Goal: Task Accomplishment & Management: Manage account settings

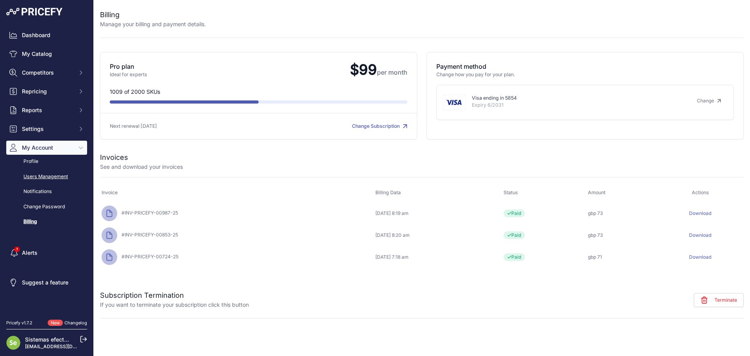
click at [48, 180] on link "Users Management" at bounding box center [46, 177] width 81 height 14
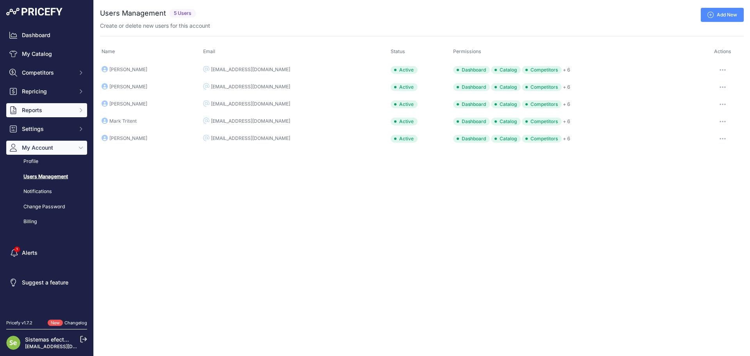
click at [53, 107] on span "Reports" at bounding box center [47, 110] width 51 height 8
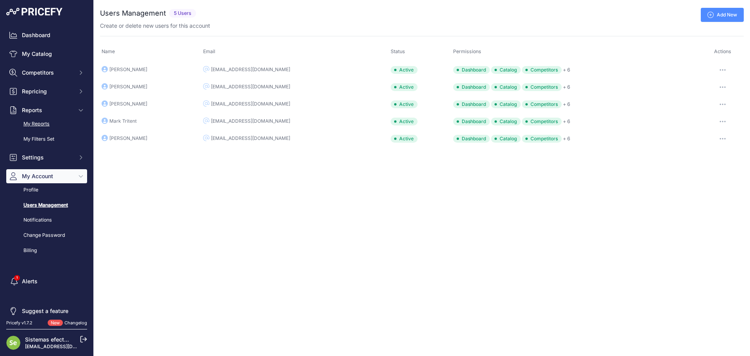
click at [42, 127] on link "My Reports" at bounding box center [46, 124] width 81 height 14
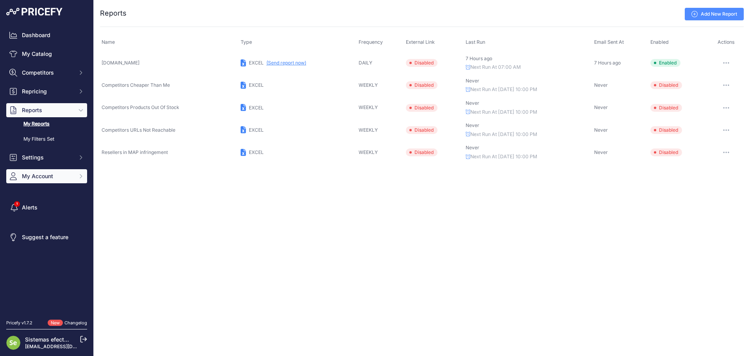
click at [50, 176] on span "My Account" at bounding box center [47, 176] width 51 height 8
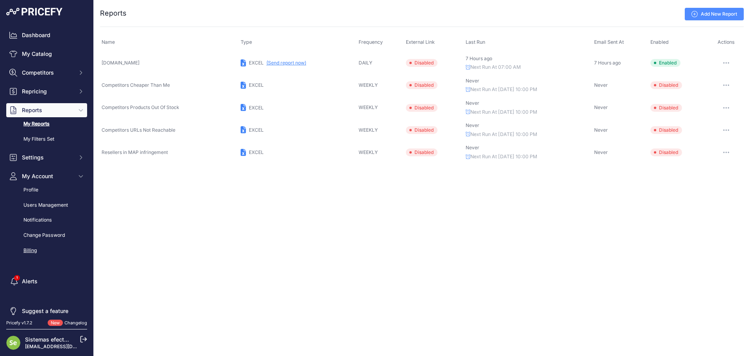
click at [26, 251] on link "Billing" at bounding box center [46, 251] width 81 height 14
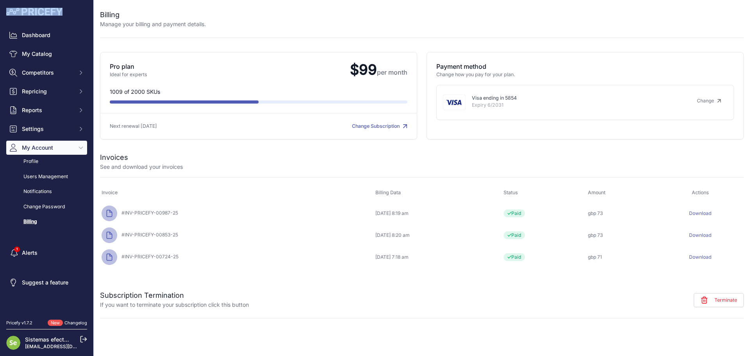
drag, startPoint x: 68, startPoint y: 11, endPoint x: 13, endPoint y: 13, distance: 54.7
click at [13, 13] on div at bounding box center [46, 12] width 81 height 8
click at [367, 337] on div "Close Billing Manage your billing and payment details. Pro plan Ideal for exper…" at bounding box center [422, 178] width 656 height 356
click at [430, 328] on div "Close Billing Manage your billing and payment details. Pro plan Ideal for exper…" at bounding box center [422, 178] width 656 height 356
click at [540, 25] on div at bounding box center [475, 18] width 538 height 19
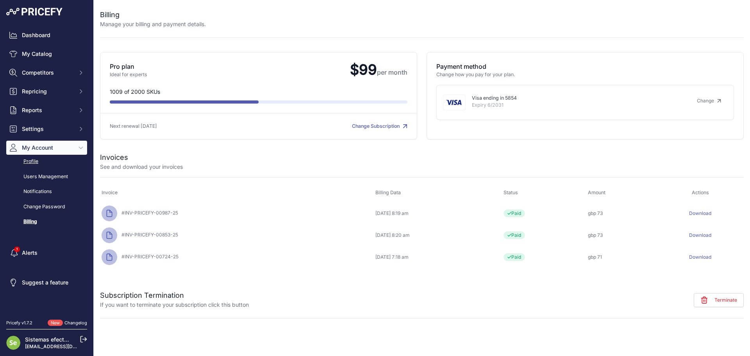
click at [35, 159] on link "Profile" at bounding box center [46, 162] width 81 height 14
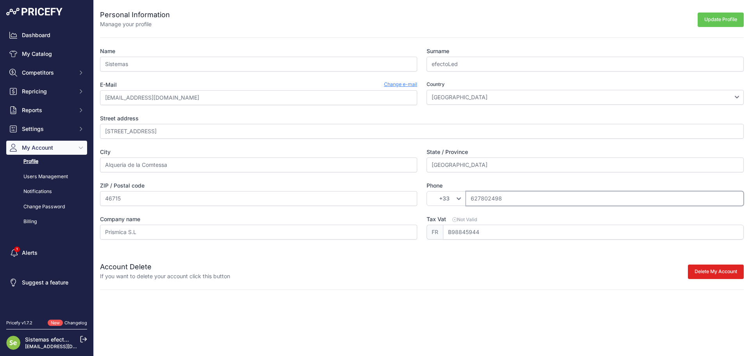
drag, startPoint x: 512, startPoint y: 200, endPoint x: 468, endPoint y: 202, distance: 44.2
click at [468, 202] on input "627802498" at bounding box center [604, 198] width 278 height 15
click at [389, 277] on div "Delete My Account Please cancel your active subscription first" at bounding box center [487, 270] width 514 height 19
click at [27, 162] on link "Profile" at bounding box center [46, 162] width 81 height 14
